Goal: Task Accomplishment & Management: Manage account settings

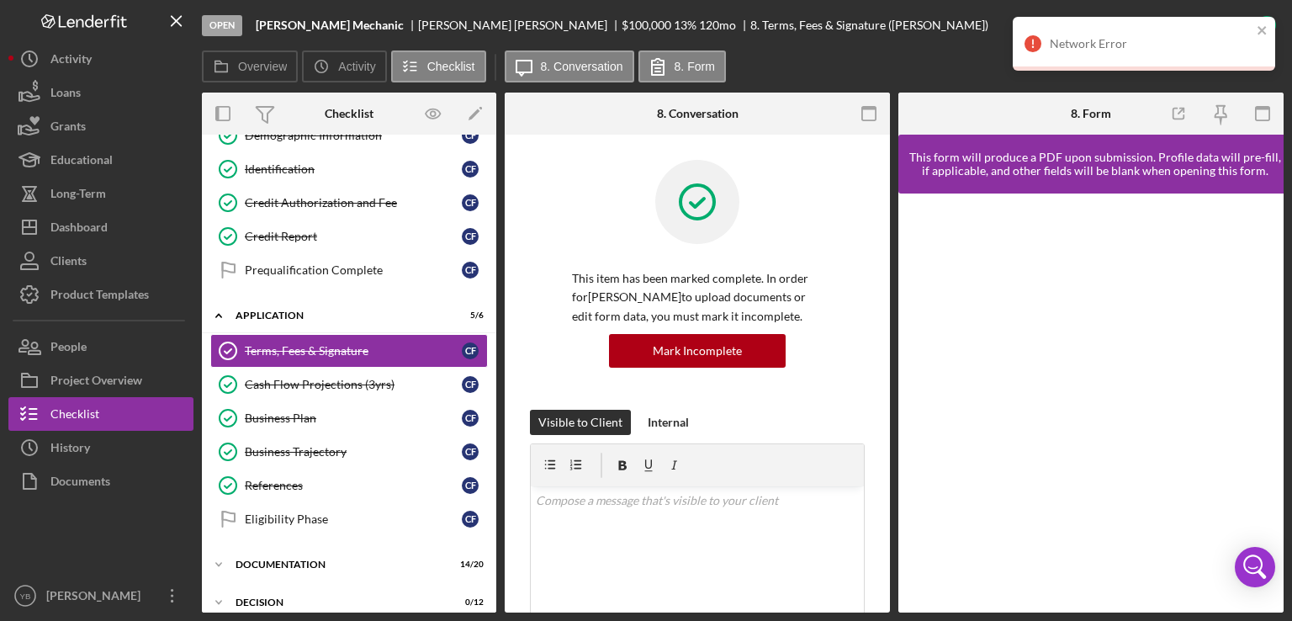
scroll to position [221, 0]
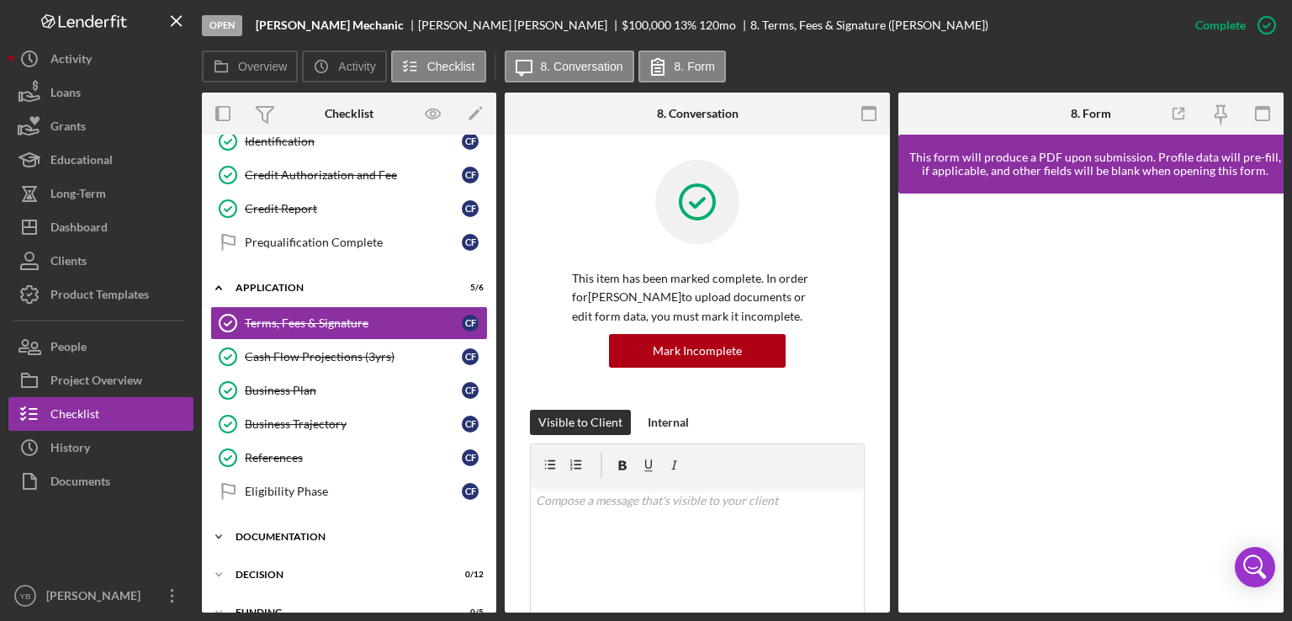
click at [288, 536] on div "Documentation" at bounding box center [355, 537] width 240 height 10
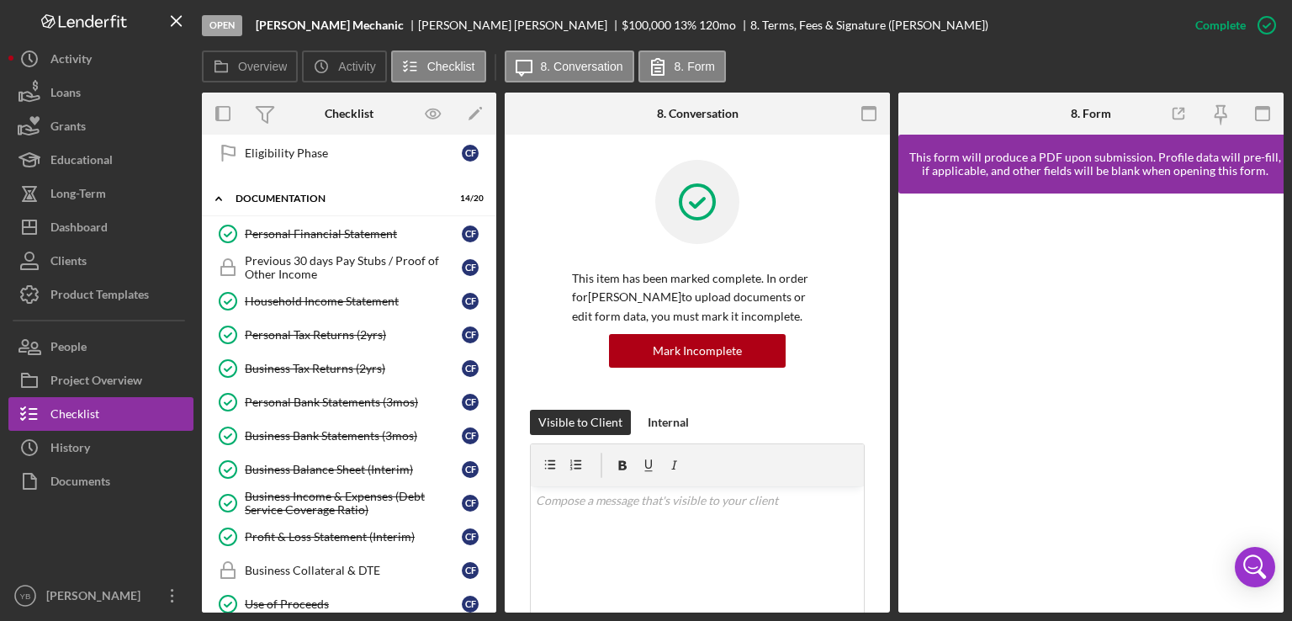
scroll to position [566, 0]
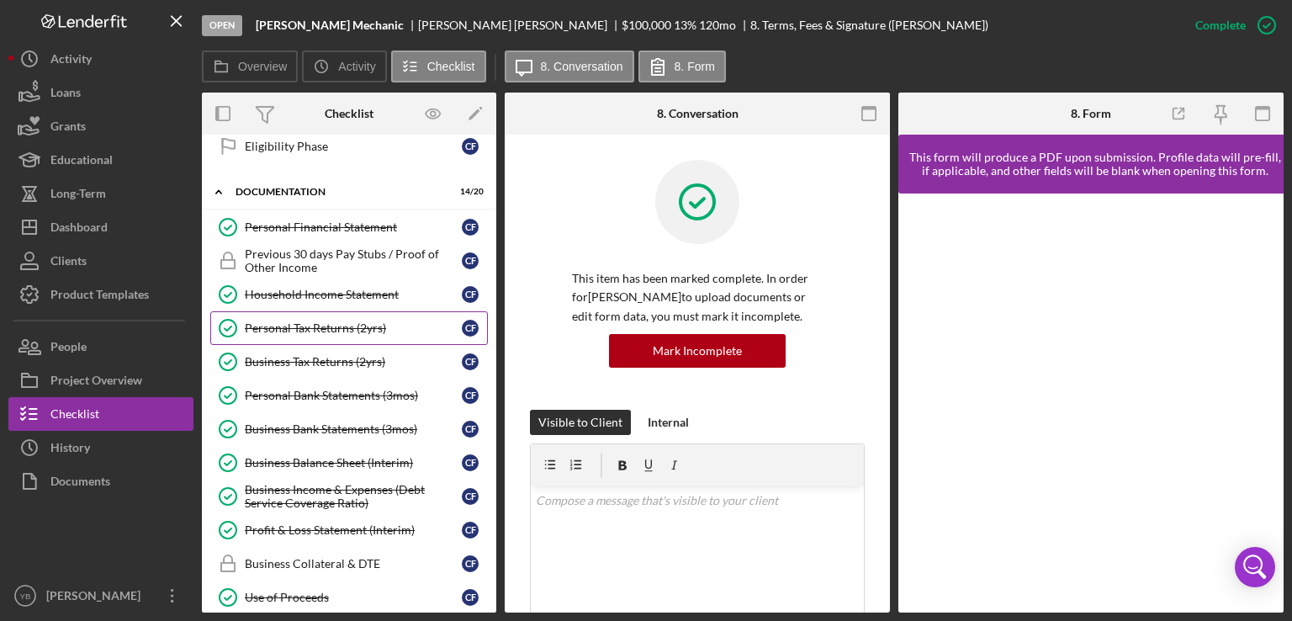
click at [337, 322] on div "Personal Tax Returns (2yrs)" at bounding box center [353, 327] width 217 height 13
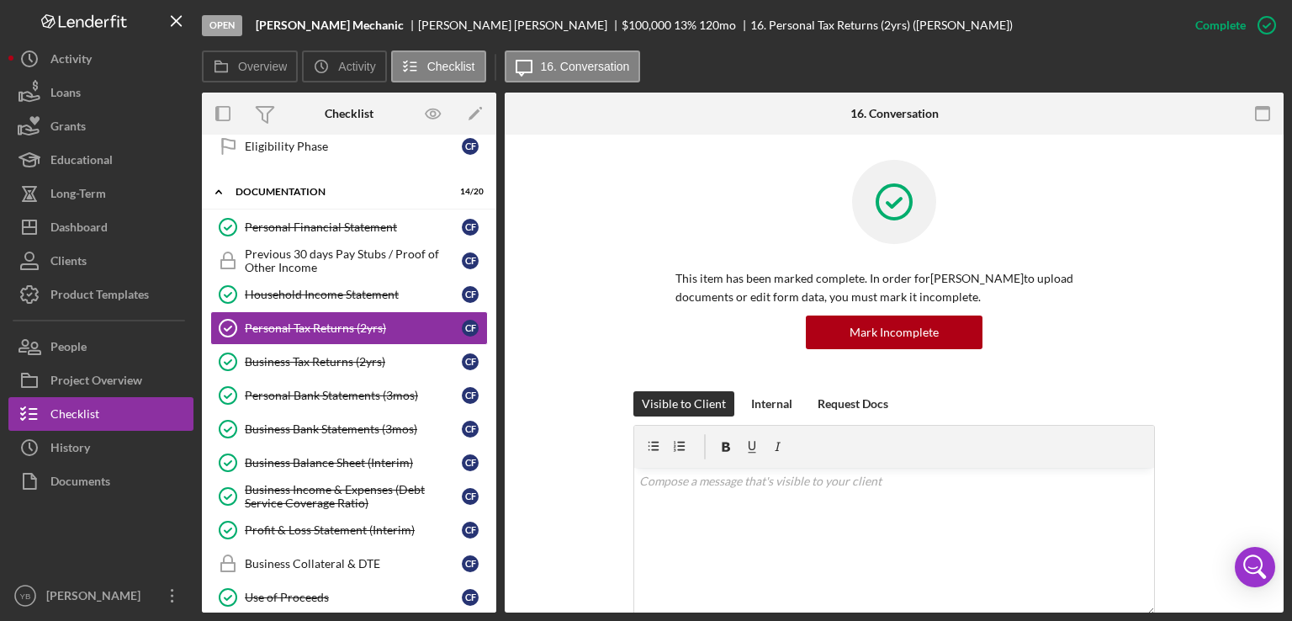
click at [1156, 405] on div "Visible to Client Internal Request Docs v Color teal Color pink Remove color Ad…" at bounding box center [894, 543] width 728 height 304
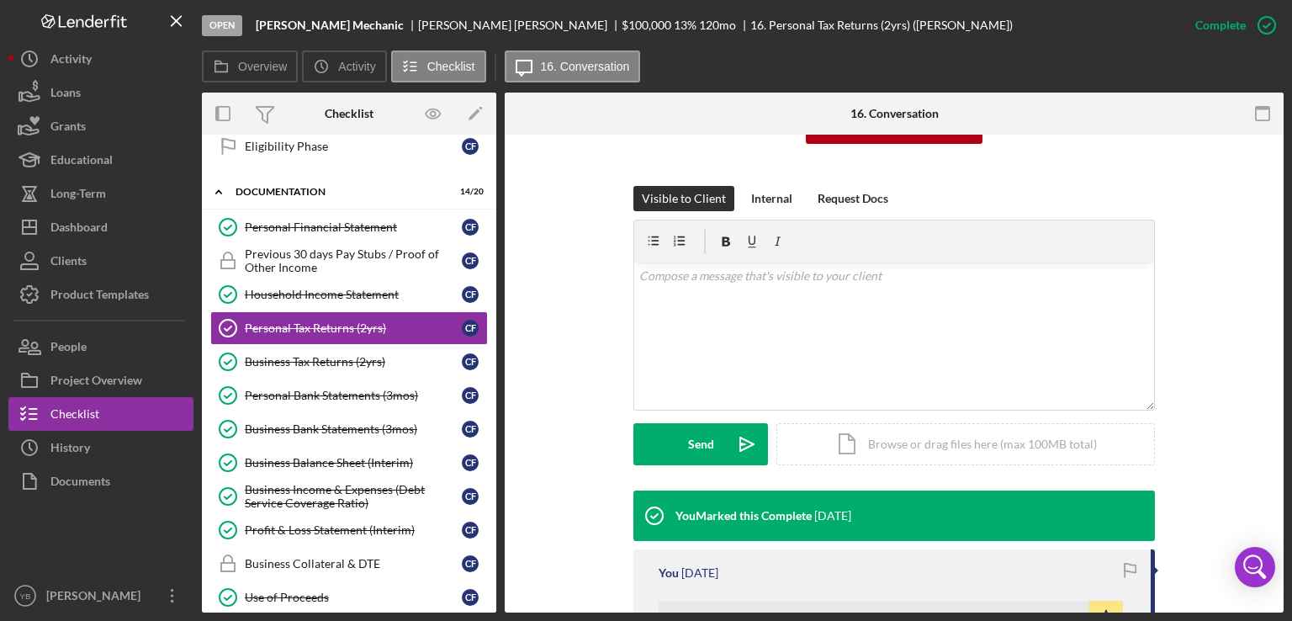
scroll to position [336, 0]
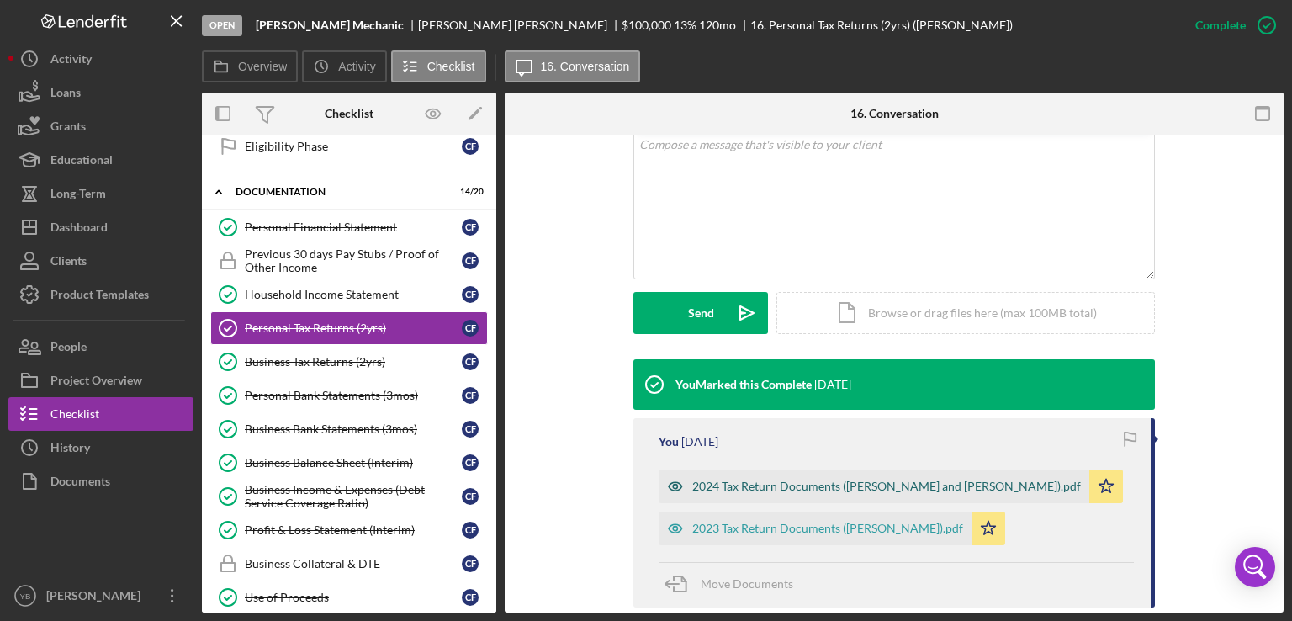
click at [875, 484] on div "2024 Tax Return Documents ([PERSON_NAME] and [PERSON_NAME]).pdf" at bounding box center [886, 485] width 389 height 13
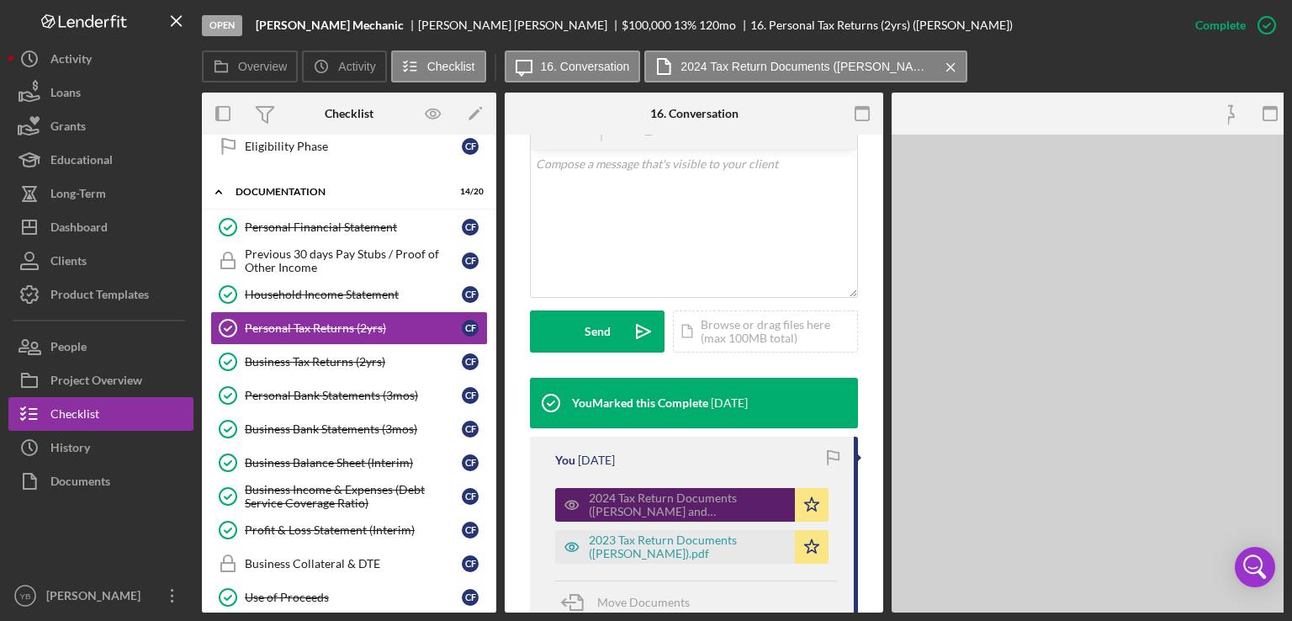
scroll to position [373, 0]
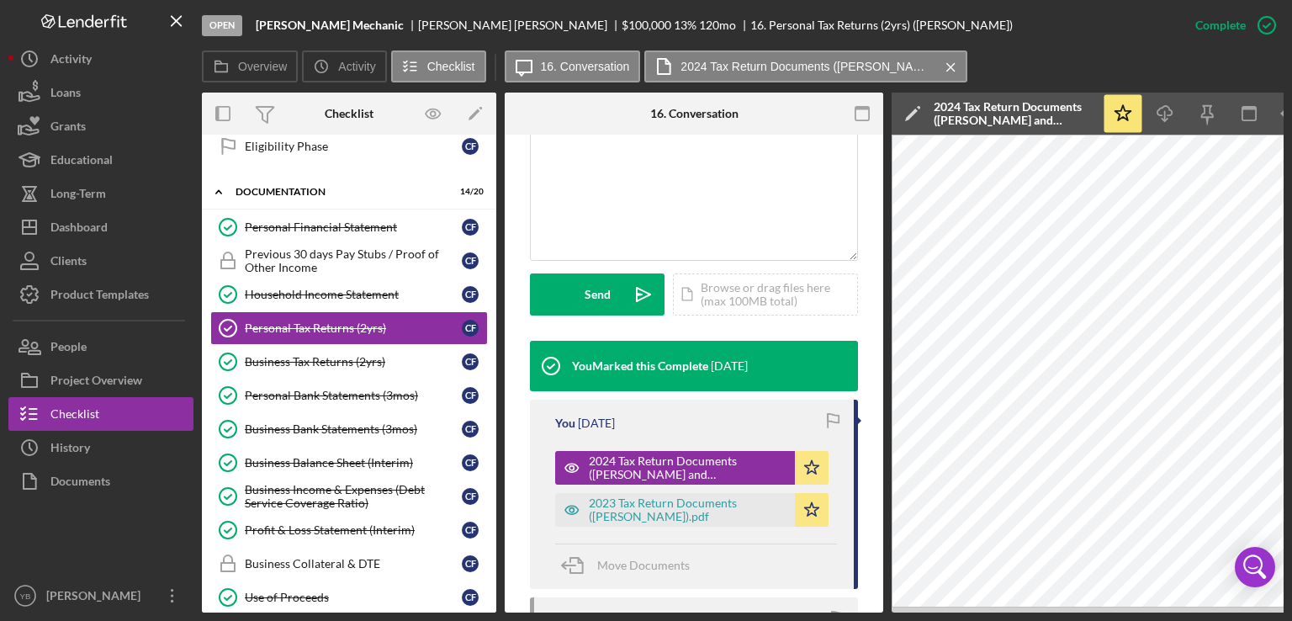
drag, startPoint x: 1133, startPoint y: 612, endPoint x: 1172, endPoint y: 610, distance: 39.6
click at [1172, 610] on div "Open [PERSON_NAME] Mechanic [PERSON_NAME] $100,000 $100,000 13 % 120 mo 16. Per…" at bounding box center [646, 310] width 1292 height 621
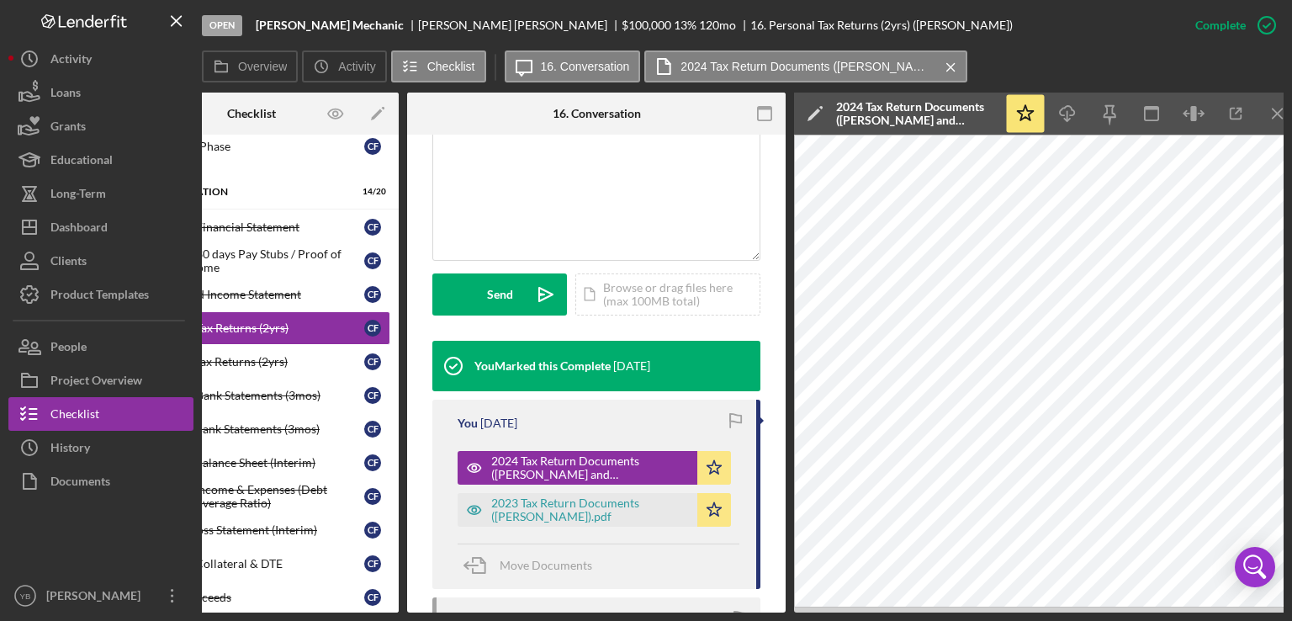
scroll to position [0, 112]
